Goal: Task Accomplishment & Management: Complete application form

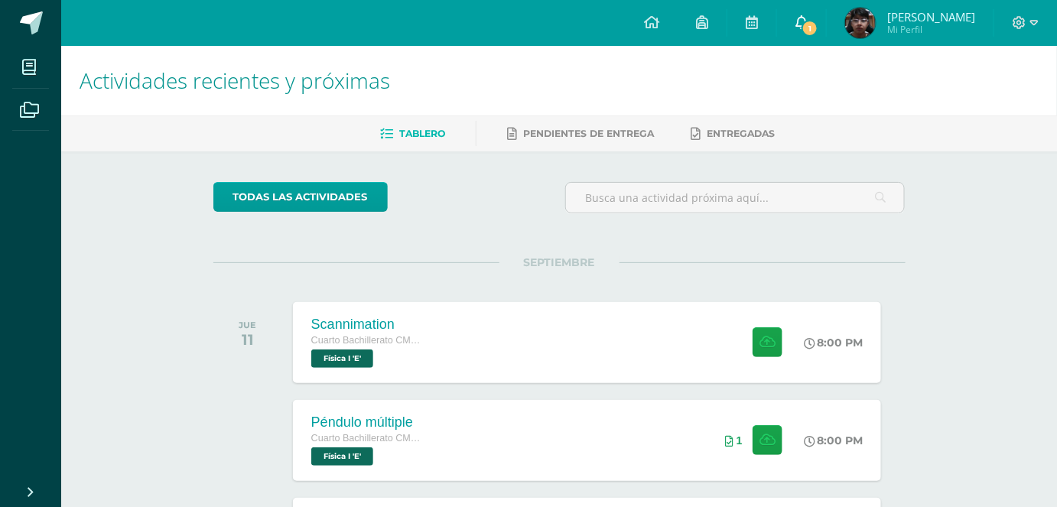
click at [822, 12] on link "1" at bounding box center [801, 23] width 49 height 46
click at [576, 118] on div "Tablero Pendientes de entrega Entregadas" at bounding box center [577, 133] width 1032 height 36
click at [465, 337] on div "Scannimation Cuarto Bachillerato CMP Bachillerato en CCLL con Orientación en Co…" at bounding box center [587, 342] width 594 height 82
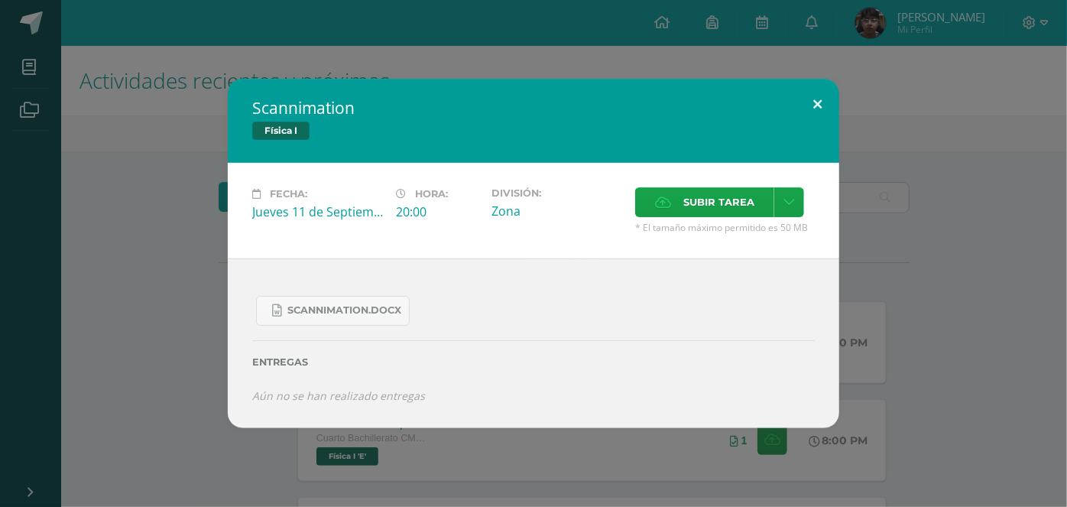
click at [822, 118] on button at bounding box center [818, 105] width 44 height 52
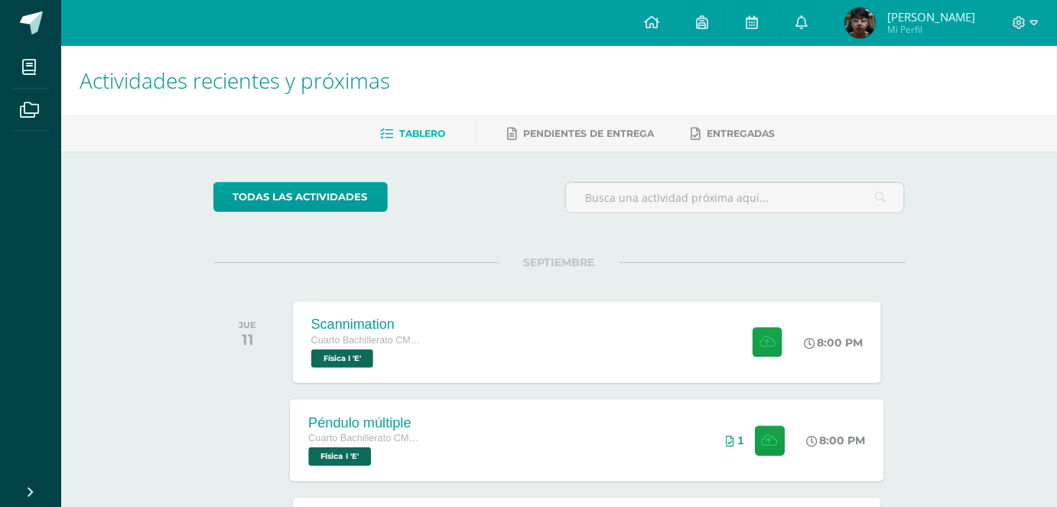
click at [581, 424] on div "Péndulo múltiple Cuarto Bachillerato CMP Bachillerato en CCLL con Orientación e…" at bounding box center [587, 440] width 594 height 82
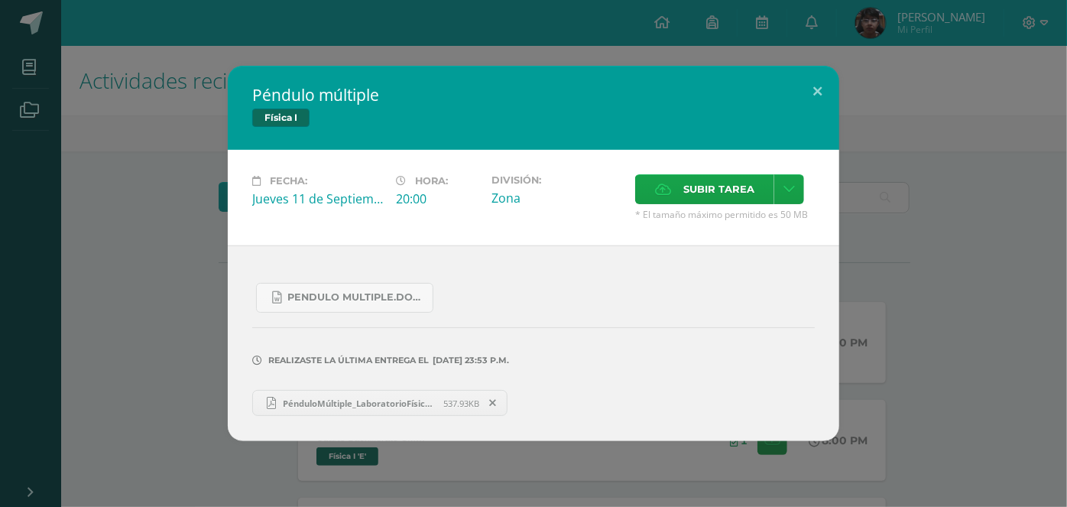
click at [359, 398] on span "PénduloMúltiple_LaboratorioFísicaIVUnidad.pdf" at bounding box center [360, 403] width 168 height 11
click at [829, 104] on button at bounding box center [818, 92] width 44 height 52
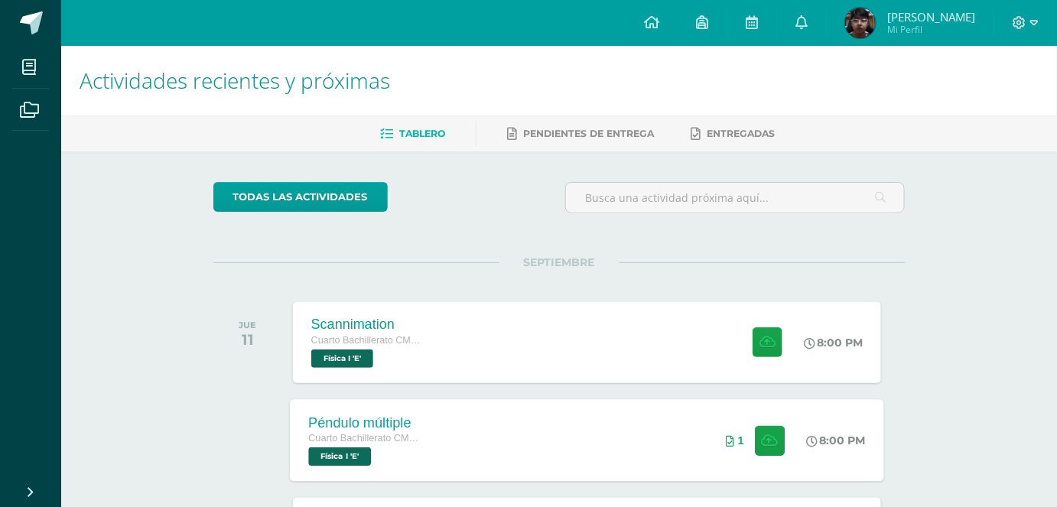
click at [480, 410] on div "Péndulo múltiple Cuarto Bachillerato CMP Bachillerato en CCLL con Orientación e…" at bounding box center [587, 440] width 594 height 82
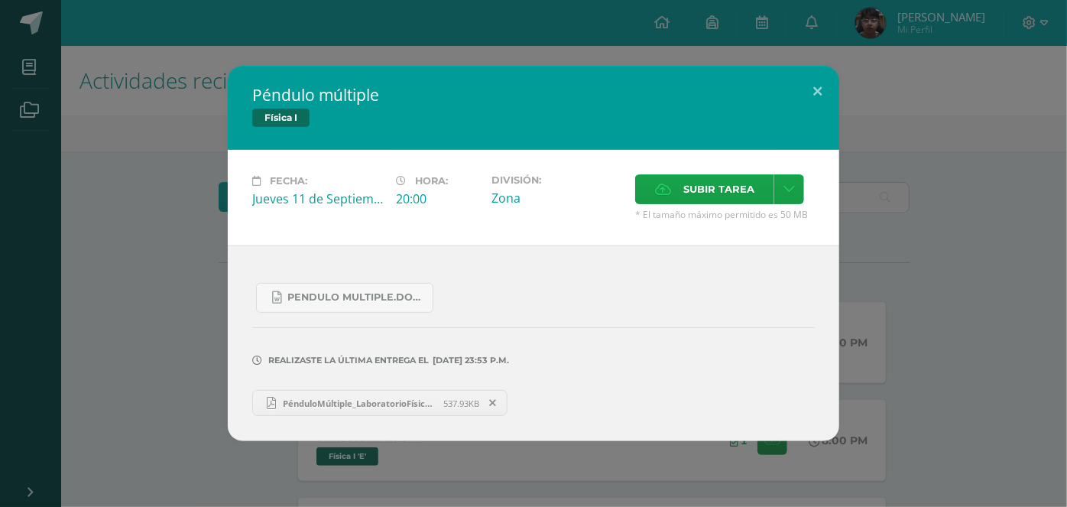
click at [420, 406] on span "PénduloMúltiple_LaboratorioFísicaIVUnidad.pdf" at bounding box center [360, 403] width 168 height 11
click at [809, 102] on button at bounding box center [818, 92] width 44 height 52
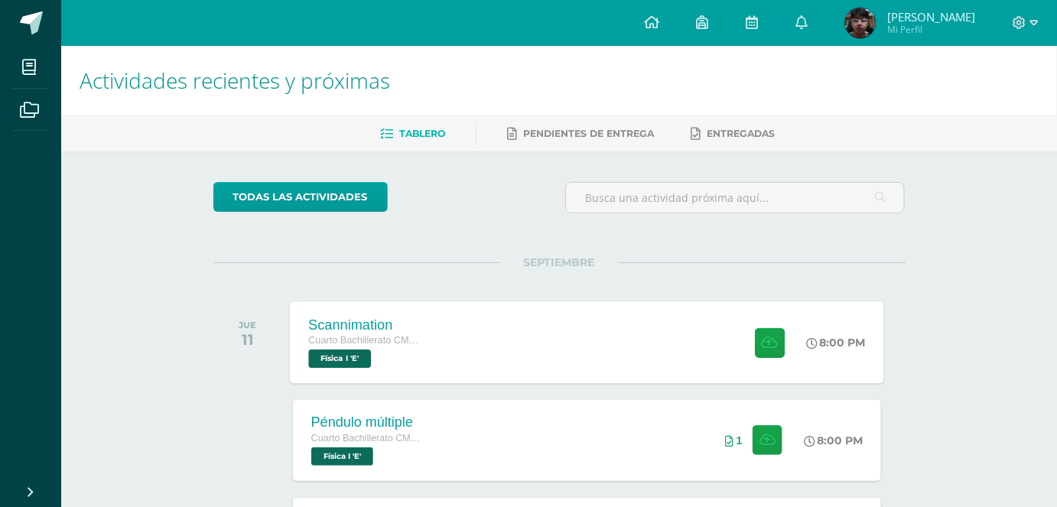
click at [582, 369] on div "Scannimation Cuarto Bachillerato CMP Bachillerato en CCLL con Orientación en Co…" at bounding box center [587, 342] width 594 height 82
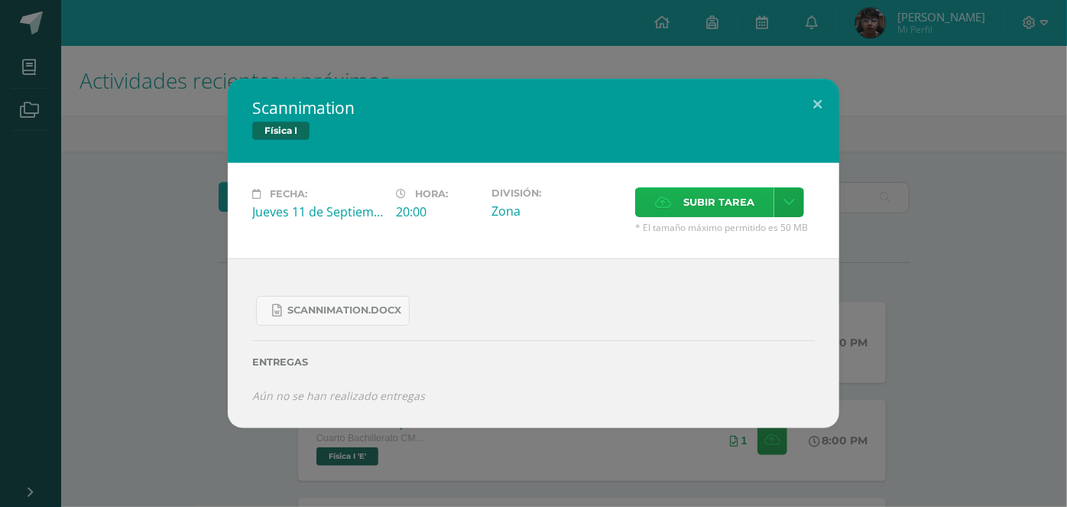
click at [744, 196] on span "Subir tarea" at bounding box center [718, 202] width 71 height 28
click at [0, 0] on input "Subir tarea" at bounding box center [0, 0] width 0 height 0
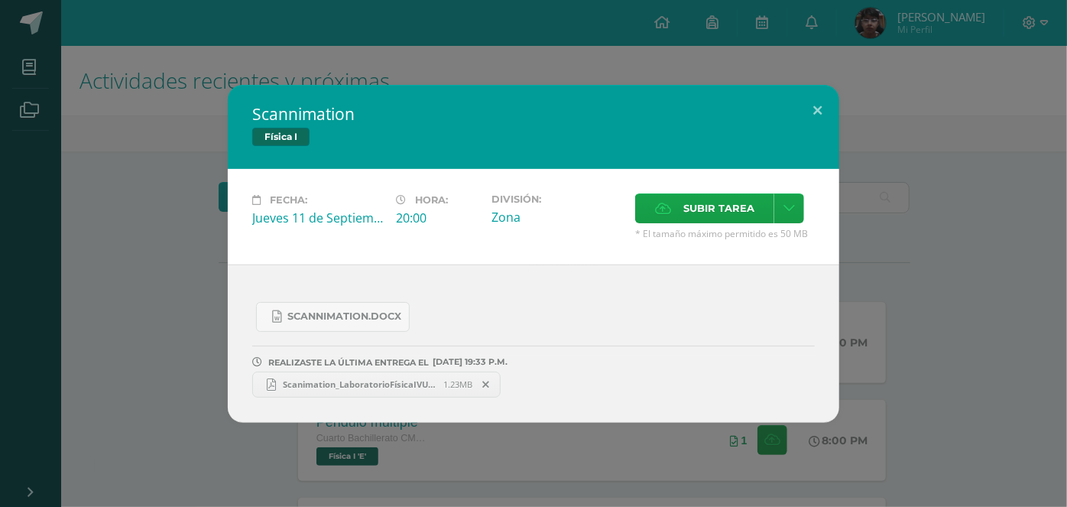
click at [489, 381] on icon at bounding box center [486, 384] width 7 height 11
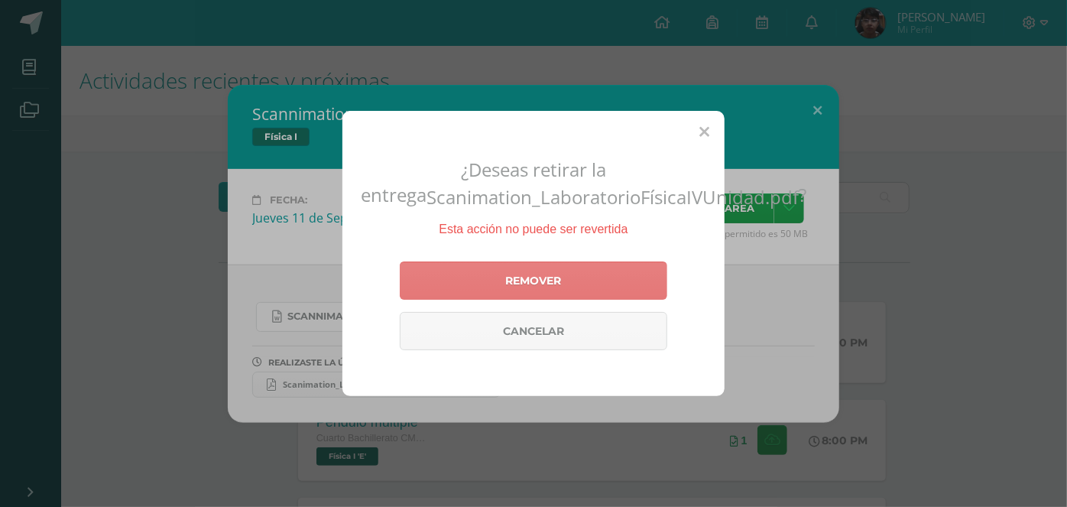
click at [549, 262] on link "Remover" at bounding box center [534, 280] width 268 height 38
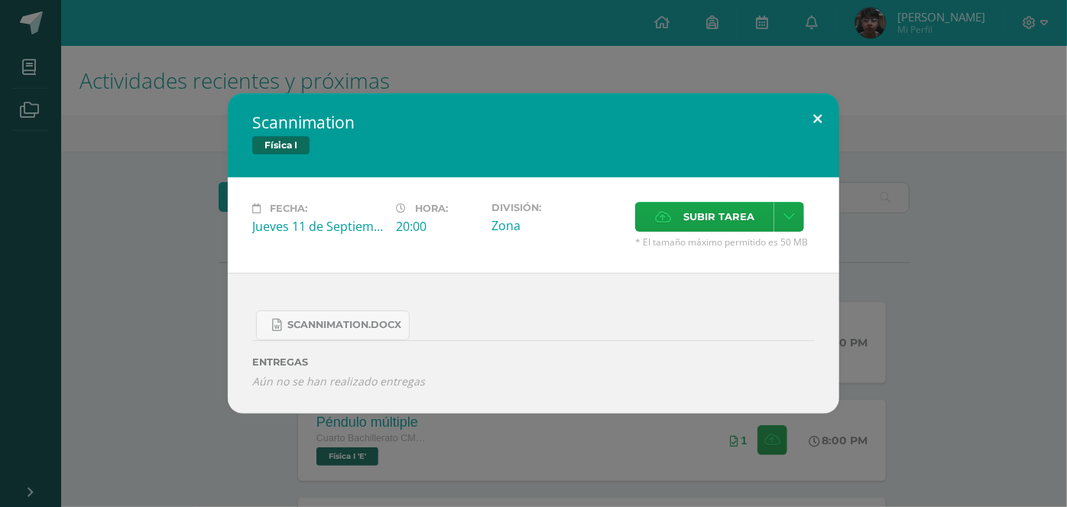
click at [809, 116] on button at bounding box center [818, 119] width 44 height 52
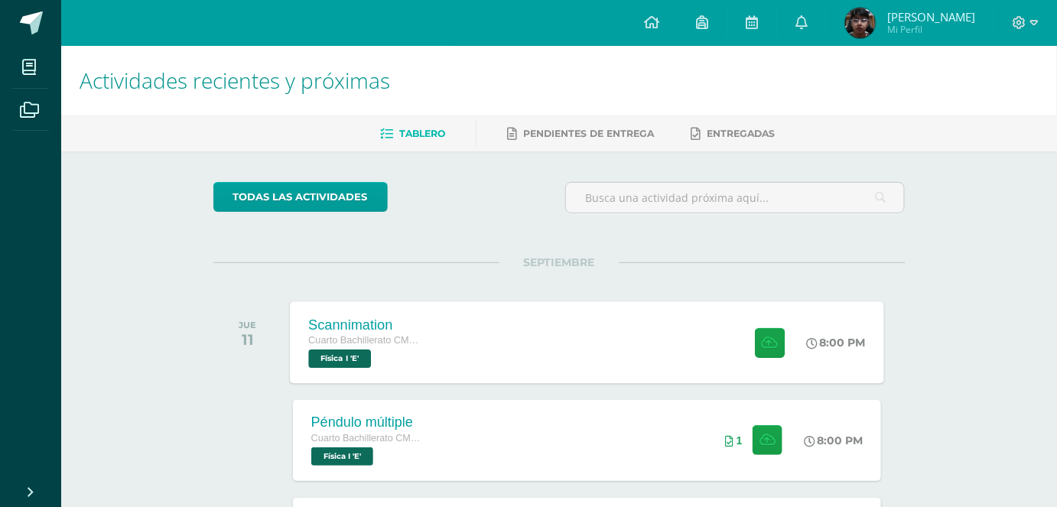
click at [622, 352] on div "Scannimation Cuarto Bachillerato CMP Bachillerato en CCLL con Orientación en Co…" at bounding box center [587, 342] width 594 height 82
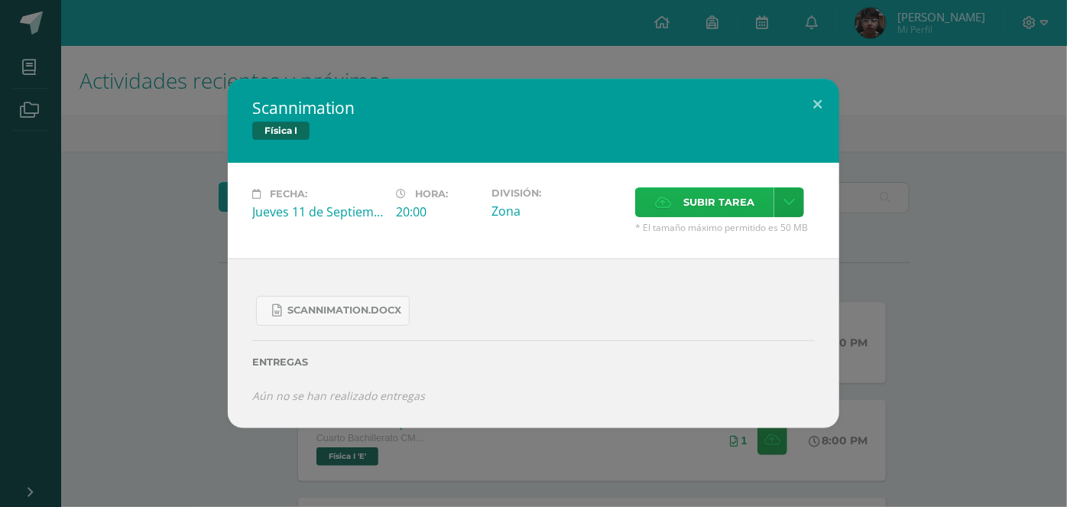
click at [699, 213] on span "Subir tarea" at bounding box center [718, 202] width 71 height 28
click at [0, 0] on input "Subir tarea" at bounding box center [0, 0] width 0 height 0
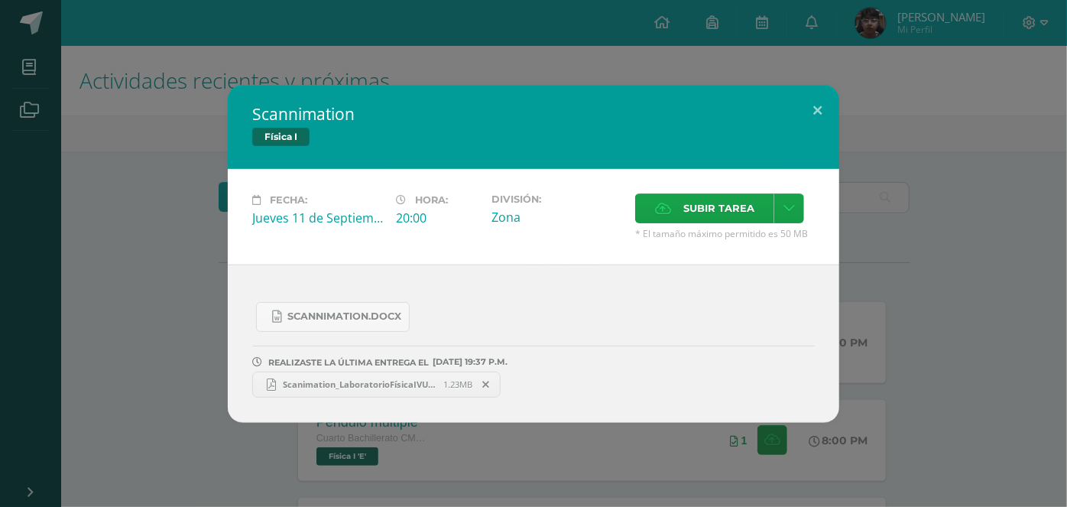
click at [410, 381] on span "Scanimation_LaboratorioFísicaIVUnidad.pdf" at bounding box center [360, 383] width 168 height 11
click at [829, 111] on button at bounding box center [818, 111] width 44 height 52
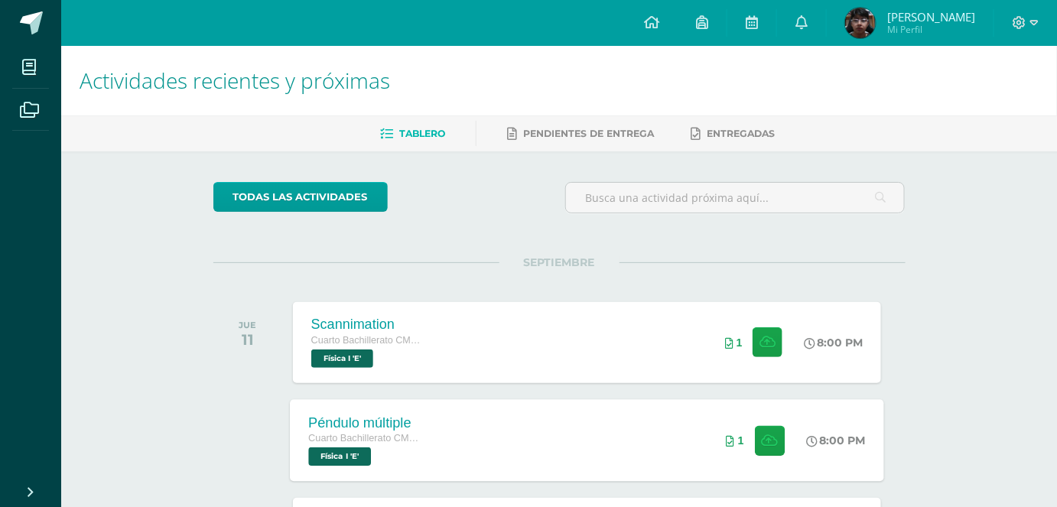
click at [454, 447] on div "Péndulo múltiple Cuarto Bachillerato CMP Bachillerato en CCLL con Orientación e…" at bounding box center [587, 440] width 594 height 82
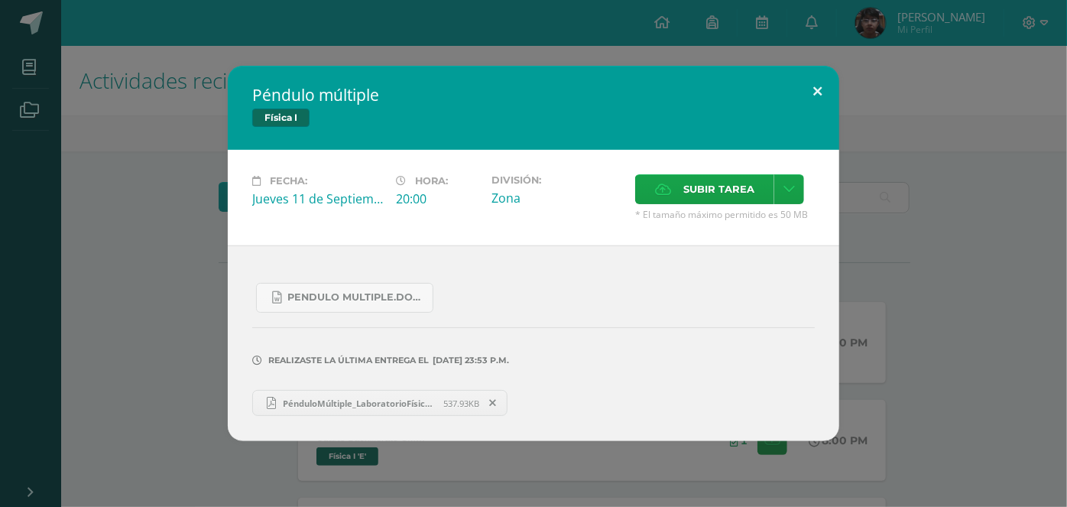
click at [800, 108] on button at bounding box center [818, 92] width 44 height 52
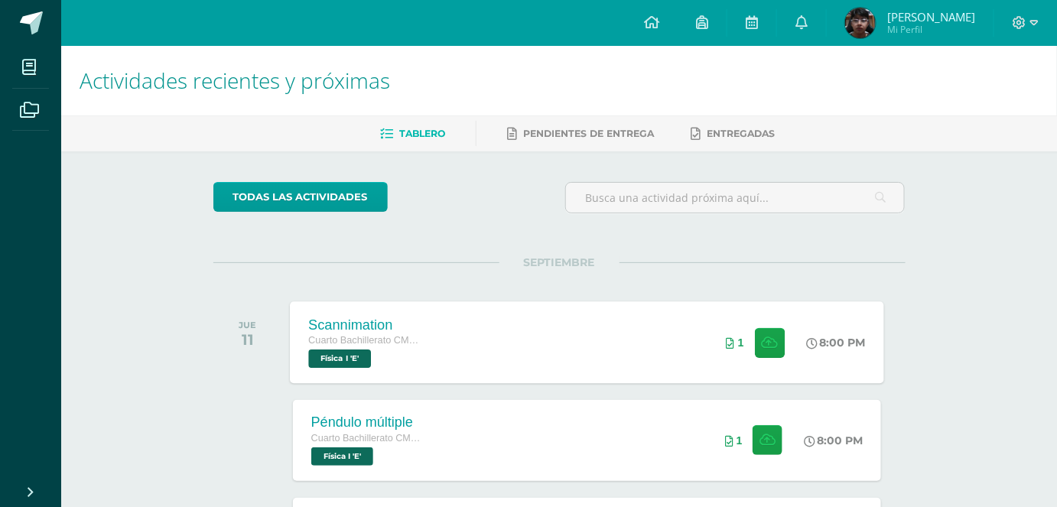
click at [585, 335] on div "Scannimation Cuarto Bachillerato CMP Bachillerato en CCLL con Orientación en Co…" at bounding box center [587, 342] width 594 height 82
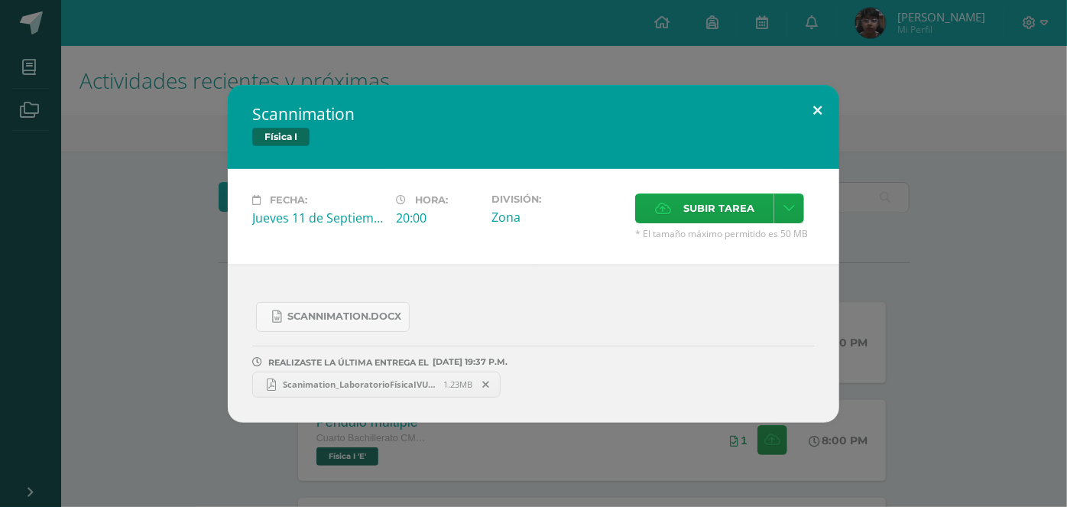
click at [829, 116] on button at bounding box center [818, 111] width 44 height 52
